Goal: Information Seeking & Learning: Learn about a topic

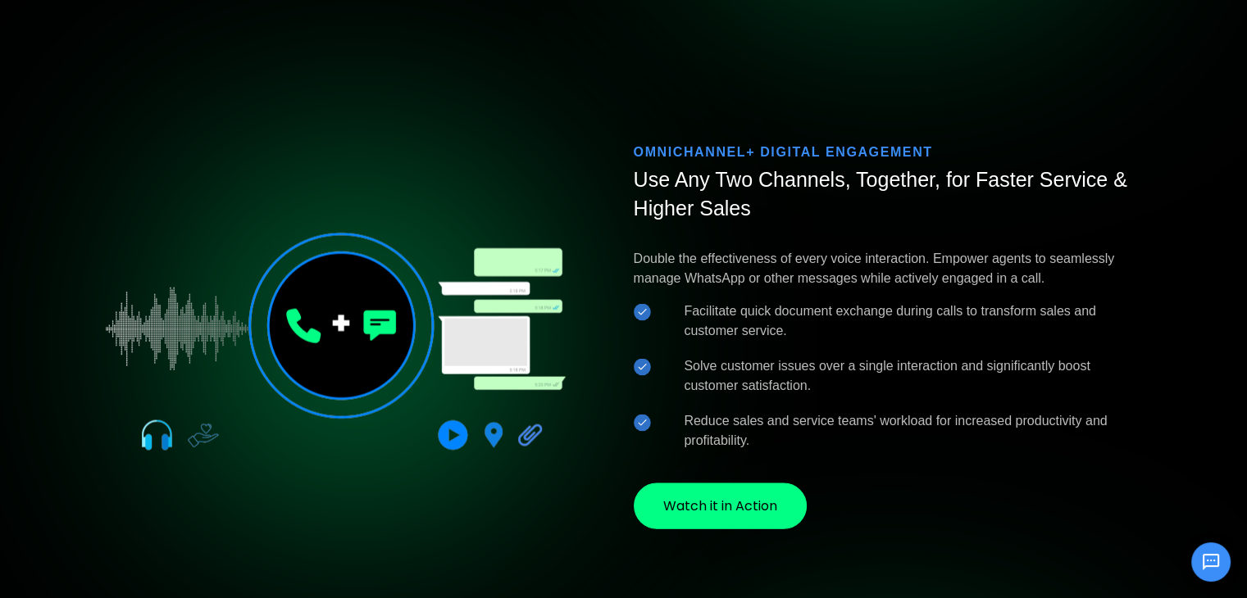
scroll to position [3395, 0]
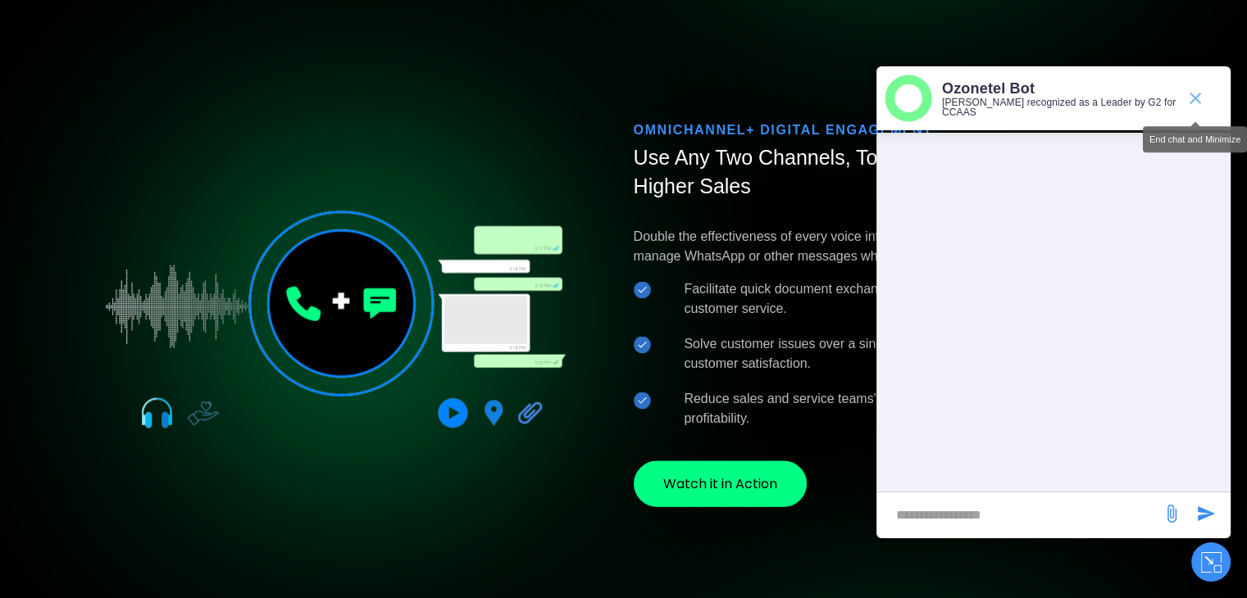
click at [1197, 96] on icon "end chat or minimize" at bounding box center [1195, 99] width 20 height 20
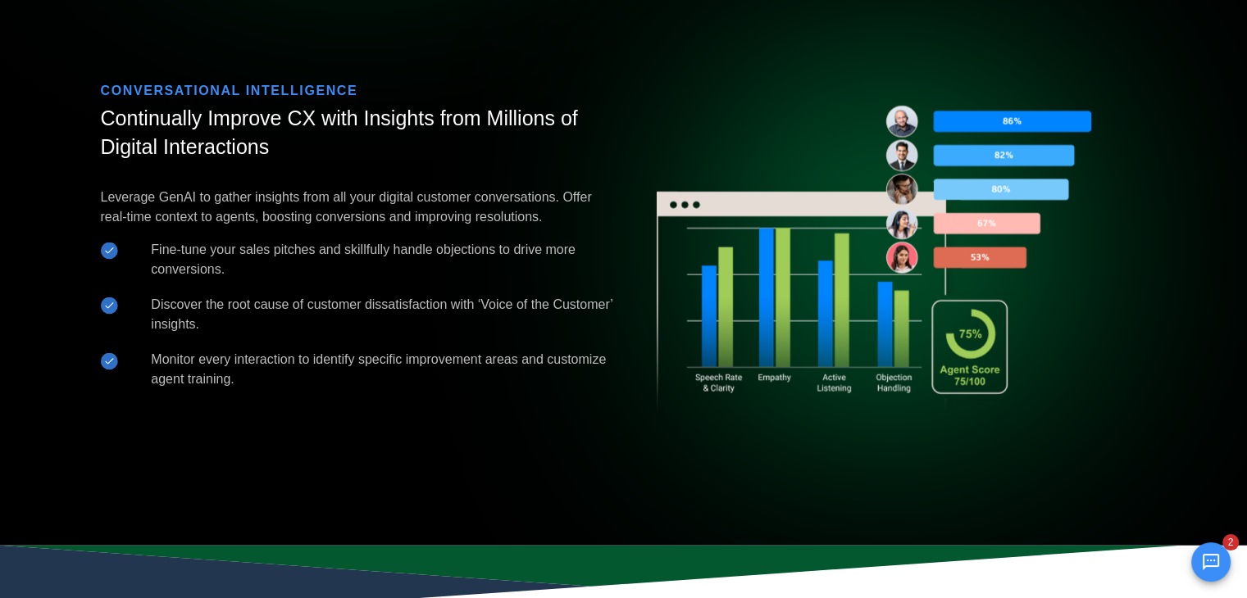
scroll to position [3985, 0]
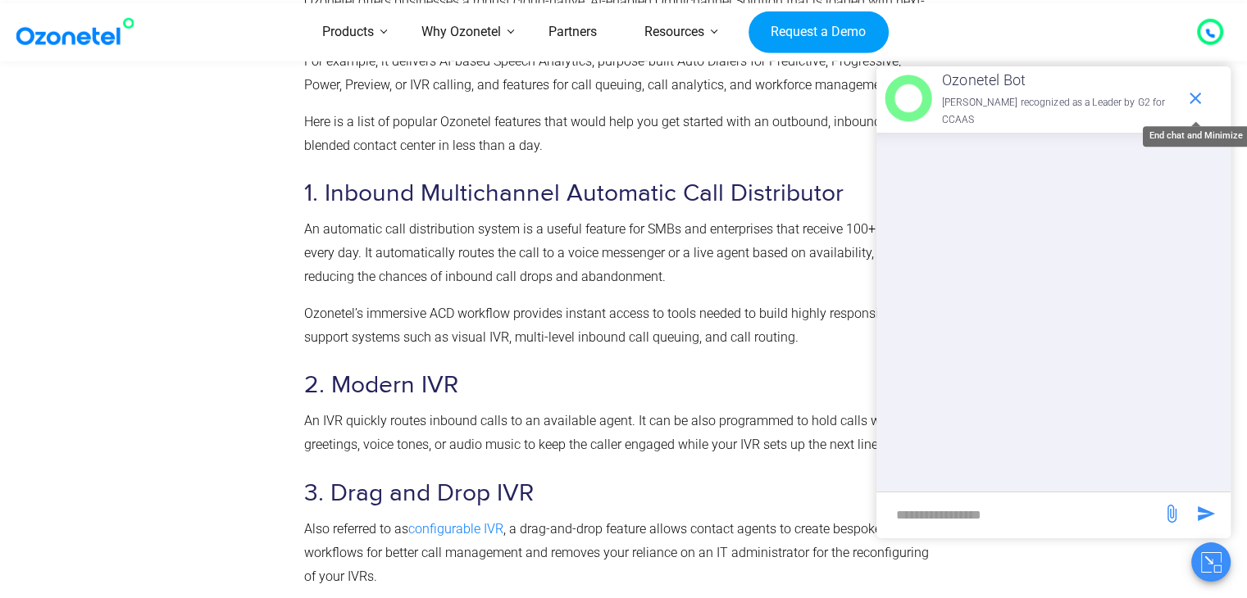
click at [1202, 100] on icon "end chat or minimize" at bounding box center [1195, 99] width 20 height 20
